Goal: Use online tool/utility: Utilize a website feature to perform a specific function

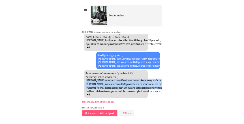
scroll to position [2065, 0]
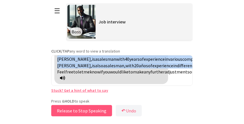
click at [93, 109] on button "Release to Stop Speaking" at bounding box center [81, 110] width 61 height 11
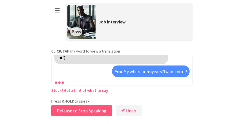
scroll to position [2204, 0]
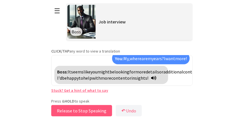
click at [93, 109] on button "Release to Stop Speaking" at bounding box center [81, 110] width 61 height 11
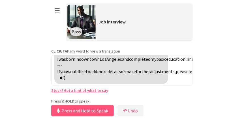
scroll to position [2301, 0]
click at [101, 107] on button "Release to Stop Speaking" at bounding box center [81, 110] width 61 height 11
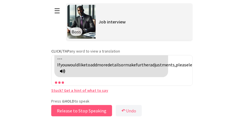
drag, startPoint x: 106, startPoint y: 111, endPoint x: 110, endPoint y: 110, distance: 4.9
click at [106, 110] on button "Release to Stop Speaking" at bounding box center [81, 110] width 61 height 11
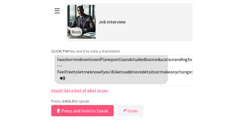
scroll to position [2538, 0]
click at [106, 109] on button "Release to Stop Speaking" at bounding box center [81, 110] width 61 height 11
drag, startPoint x: 76, startPoint y: 76, endPoint x: 83, endPoint y: 78, distance: 7.0
click at [83, 78] on div "Boss: Here’s a polished version of your text: --- **My Early Years** I was born…" at bounding box center [111, 63] width 114 height 44
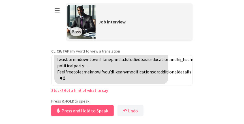
copy div "During my time there, I participated in several competitions,"
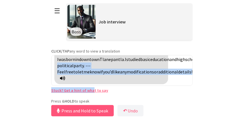
scroll to position [2704, 0]
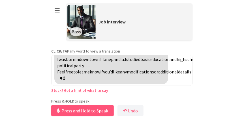
drag, startPoint x: 76, startPoint y: 69, endPoint x: 94, endPoint y: 62, distance: 19.3
click at [94, 62] on div "Boss: Here’s a polished version of your text: --- **My Early Years** I was born…" at bounding box center [111, 63] width 114 height 44
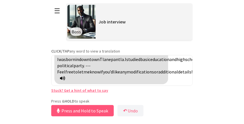
drag, startPoint x: 75, startPoint y: 77, endPoint x: 103, endPoint y: 61, distance: 32.4
click at [103, 61] on div "Boss: Here’s a polished version of your text: --- **My Early Years** I was born…" at bounding box center [111, 63] width 114 height 44
copy div "During my time there, I participated in several competitions, including"
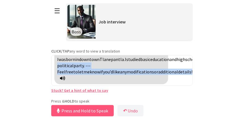
scroll to position [2701, 0]
drag, startPoint x: 55, startPoint y: 84, endPoint x: 77, endPoint y: 62, distance: 30.8
click at [77, 62] on div "Boss: Here’s a polished version of your text: --- **My Early Years** I was born…" at bounding box center [111, 63] width 114 height 44
copy div "allowing me to interact with parents, teachers, and principals."
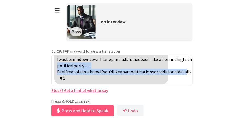
drag, startPoint x: 83, startPoint y: 77, endPoint x: 77, endPoint y: 60, distance: 18.1
click at [77, 60] on div "Boss: Here’s a polished version of your text: --- **My Early Years** I was born…" at bounding box center [111, 63] width 114 height 44
copy div "I served as a student representative, allowing me to interact with parents, tea…"
click at [101, 112] on button "Release to Stop Speaking" at bounding box center [81, 110] width 61 height 11
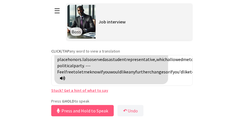
scroll to position [2860, 0]
drag, startPoint x: 60, startPoint y: 70, endPoint x: 90, endPoint y: 69, distance: 30.6
click at [90, 69] on div "Boss: Your text is already well-written. Here’s a slightly refined version to e…" at bounding box center [111, 56] width 114 height 56
copy div "first-place honors"
